Goal: Register for event/course

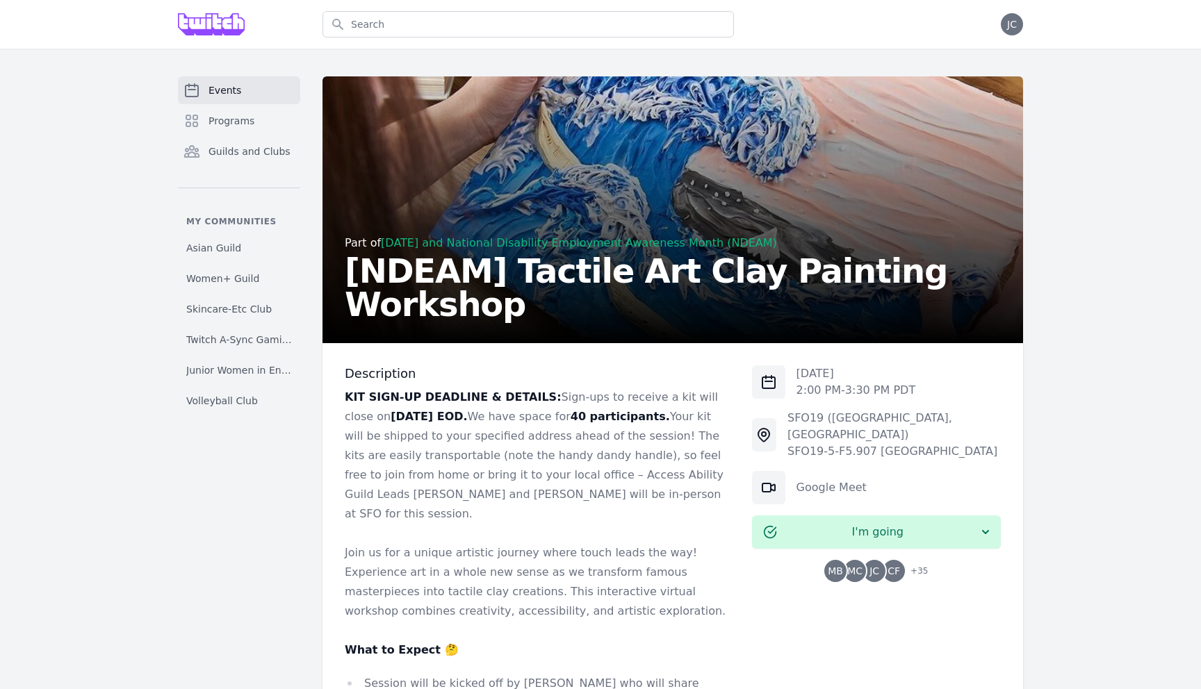
select select "The Great Wave off Kanagawa"
click at [249, 92] on link "Events" at bounding box center [239, 90] width 122 height 28
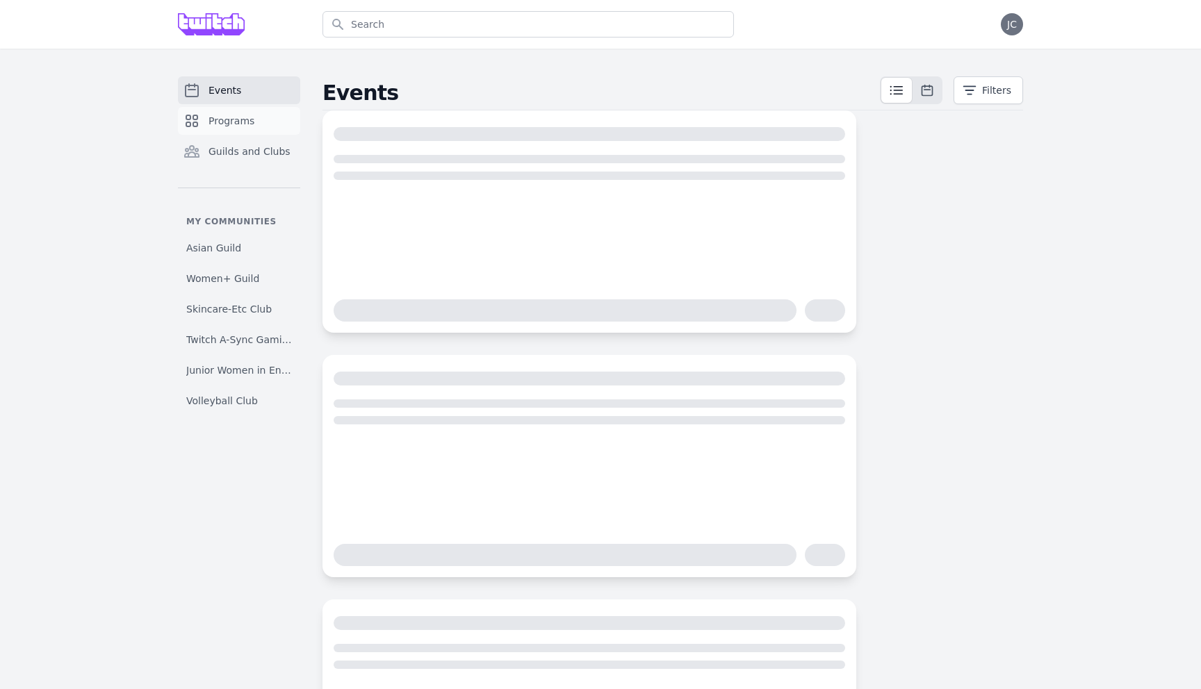
click at [262, 118] on link "Programs" at bounding box center [239, 121] width 122 height 28
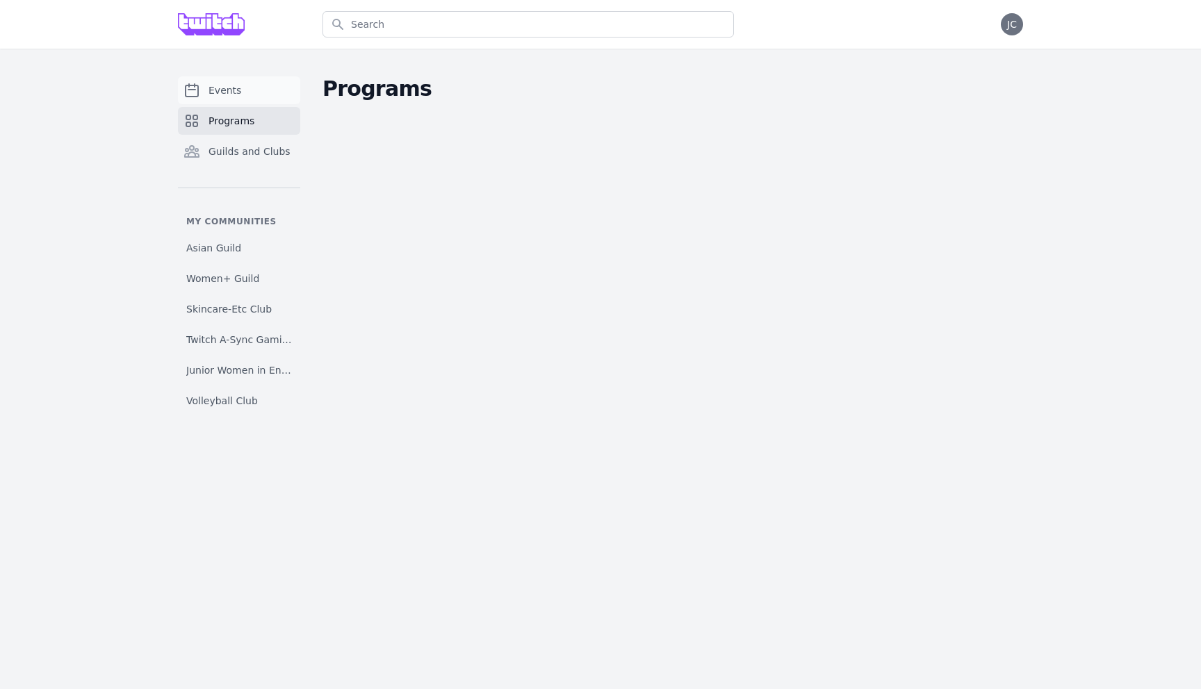
click at [261, 92] on link "Events" at bounding box center [239, 90] width 122 height 28
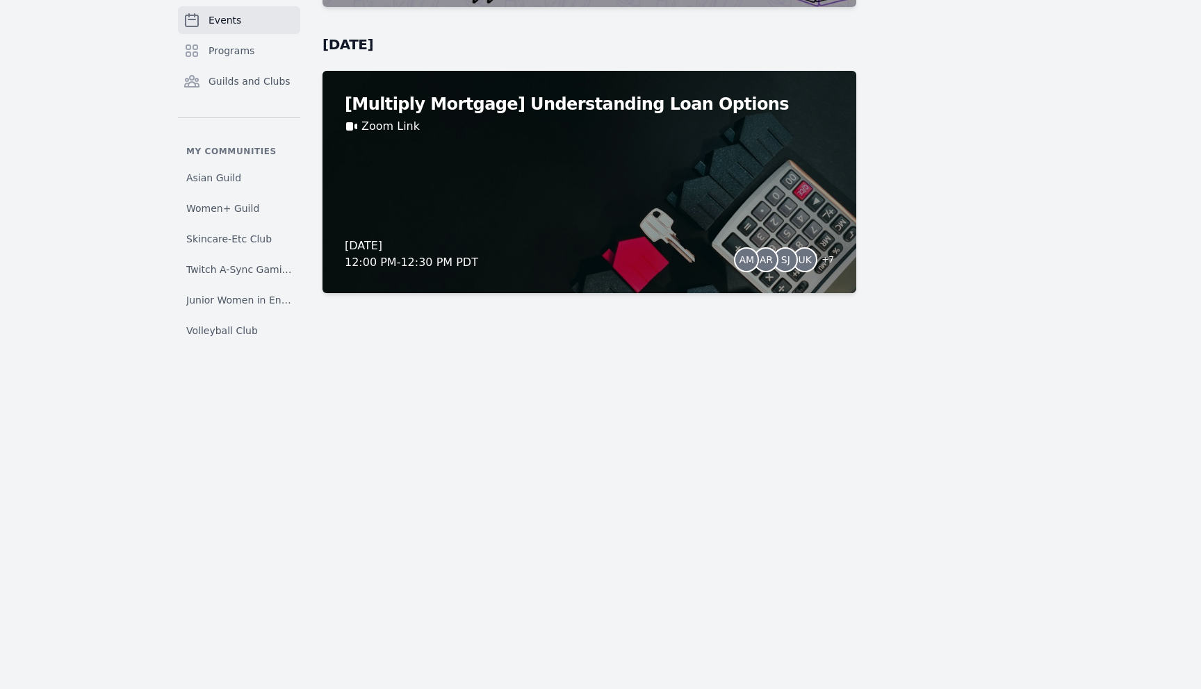
scroll to position [10735, 0]
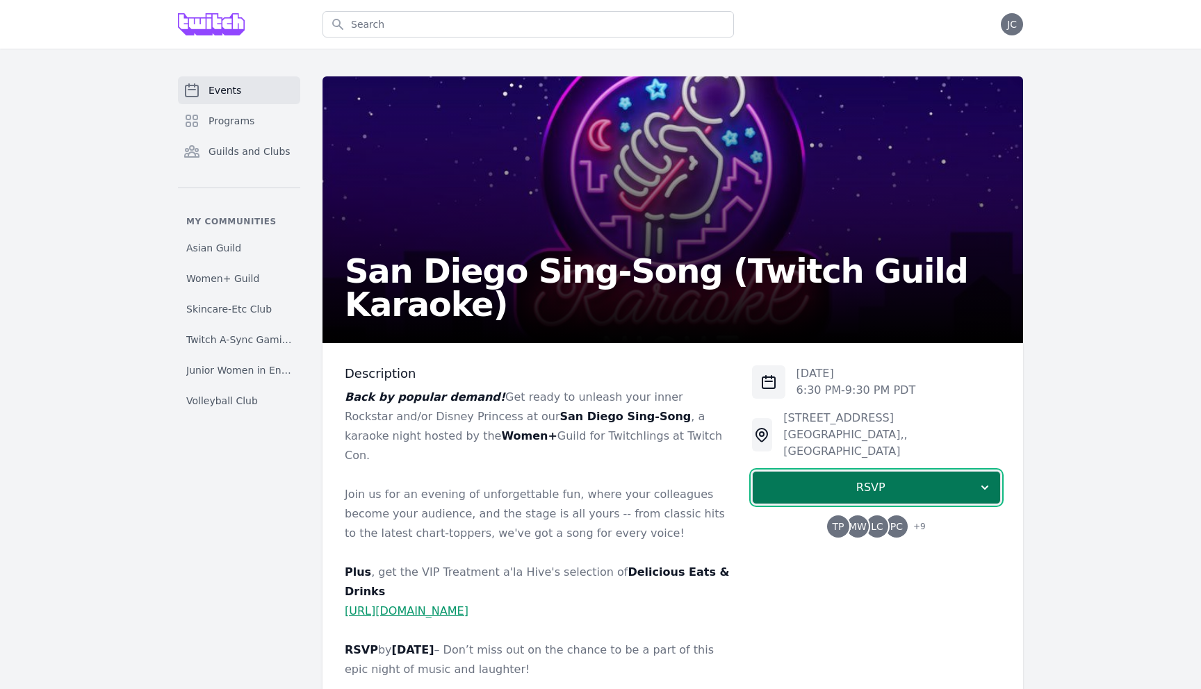
click at [802, 480] on span "RSVP" at bounding box center [871, 488] width 214 height 17
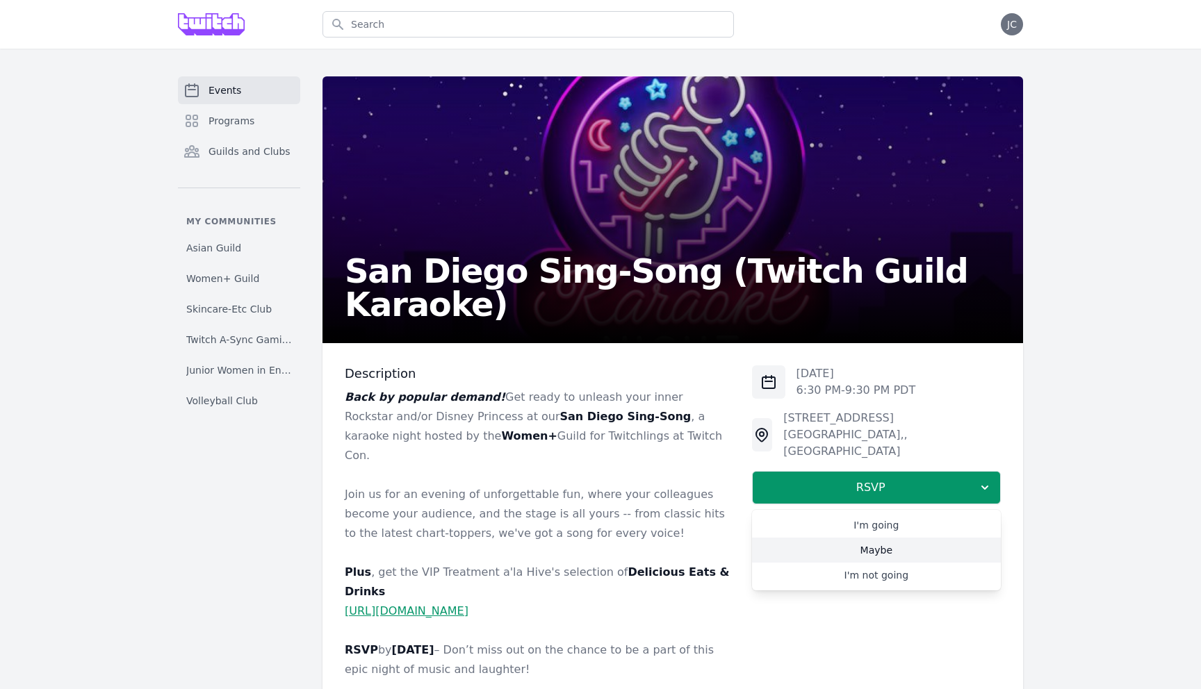
click at [813, 538] on link "Maybe" at bounding box center [876, 550] width 249 height 25
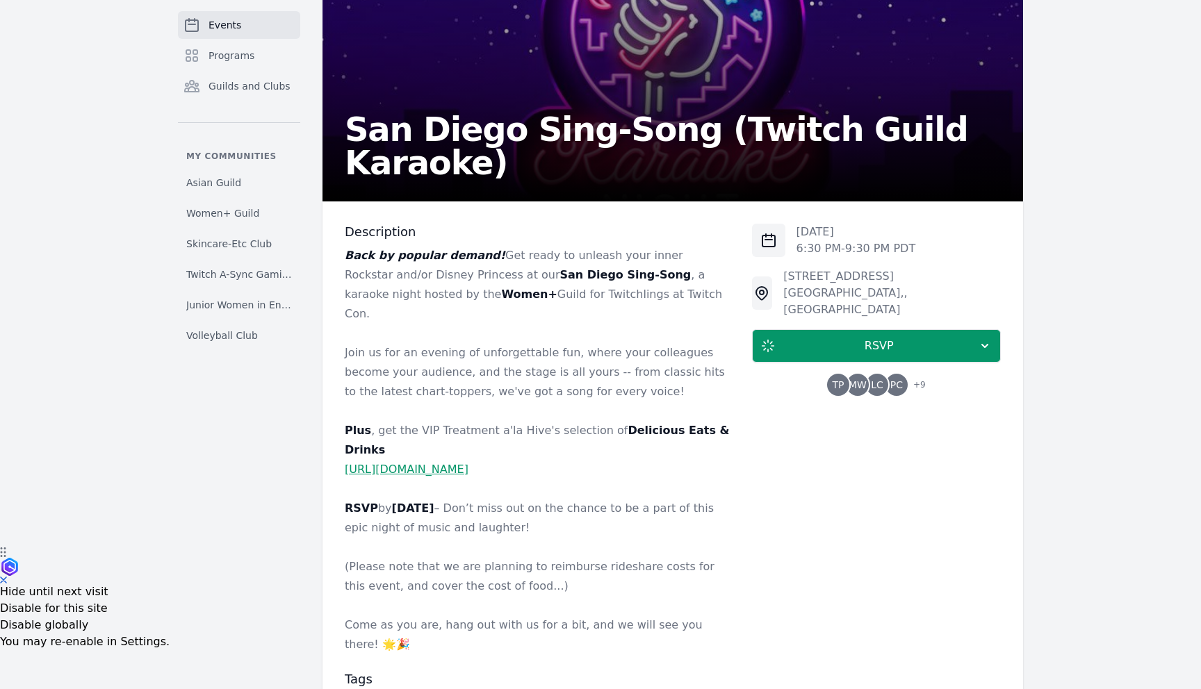
scroll to position [129, 0]
